Goal: Navigation & Orientation: Find specific page/section

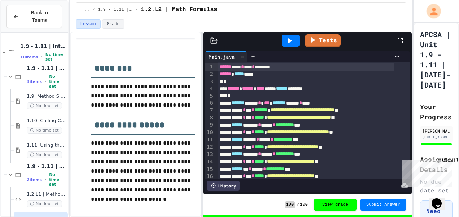
drag, startPoint x: 399, startPoint y: 47, endPoint x: 401, endPoint y: 74, distance: 26.8
click at [398, 47] on div at bounding box center [404, 40] width 16 height 19
click at [411, 42] on div "**********" at bounding box center [229, 108] width 459 height 217
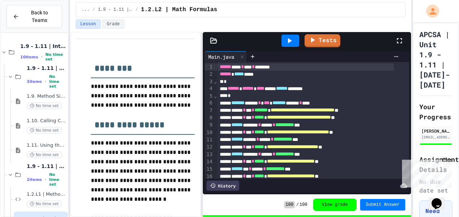
click at [407, 42] on div at bounding box center [403, 40] width 16 height 19
